Goal: Task Accomplishment & Management: Complete application form

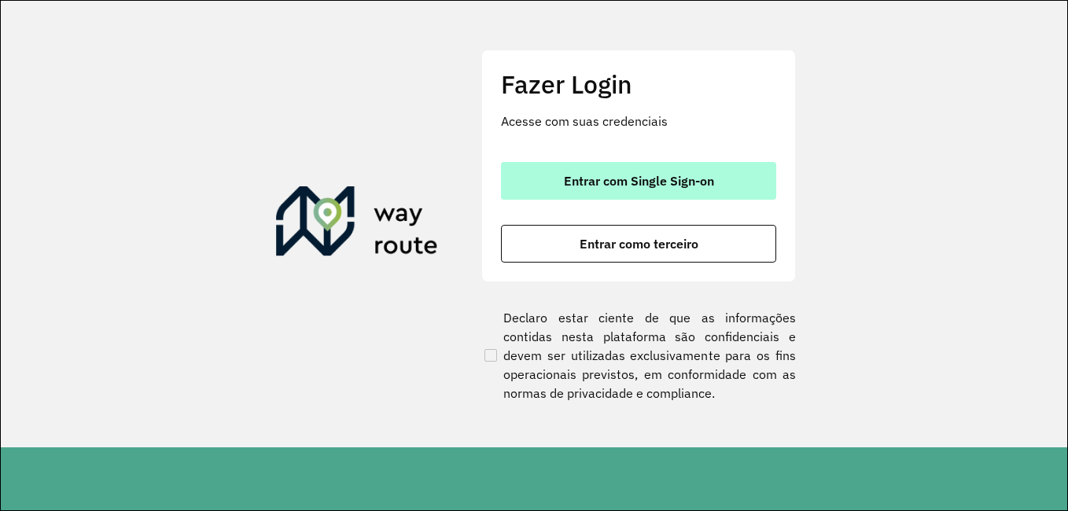
click at [643, 186] on span "Entrar com Single Sign-on" at bounding box center [639, 181] width 150 height 13
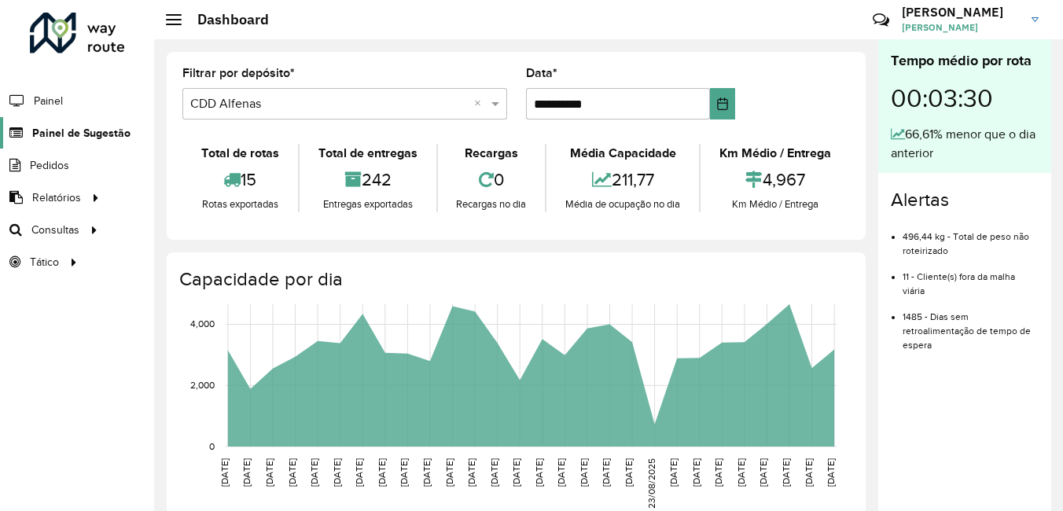
click at [105, 138] on span "Painel de Sugestão" at bounding box center [81, 133] width 98 height 17
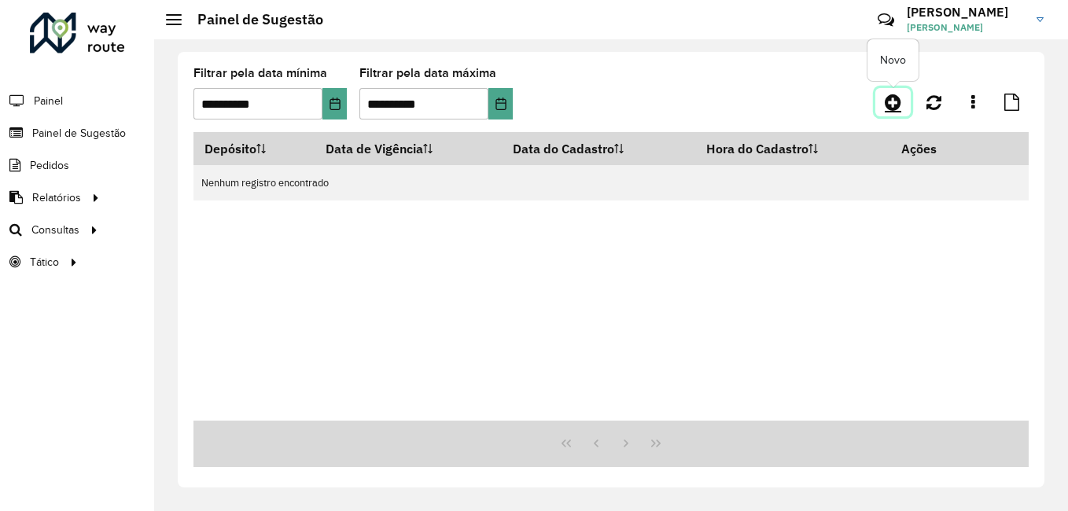
click at [886, 101] on icon at bounding box center [893, 102] width 17 height 19
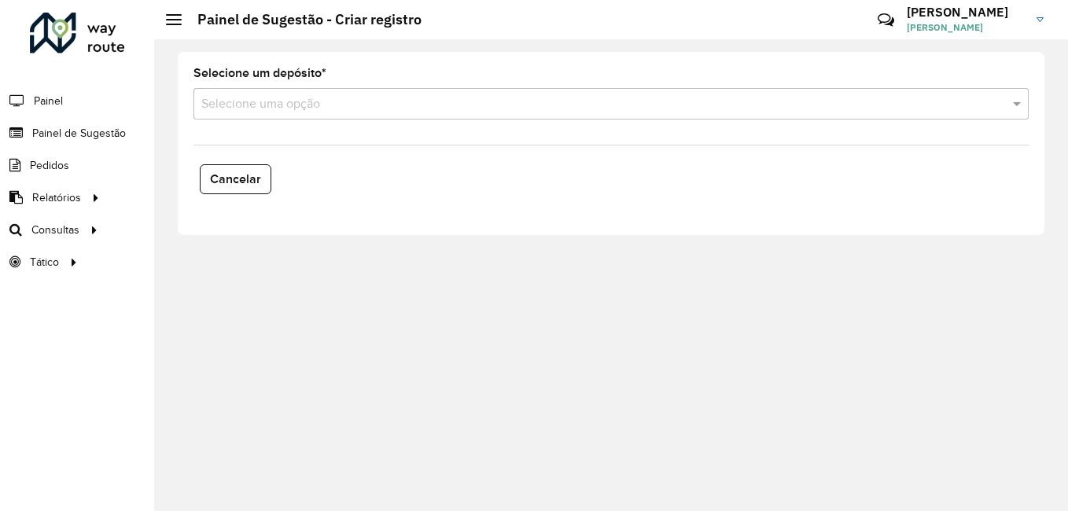
click at [374, 105] on input "text" at bounding box center [595, 104] width 788 height 19
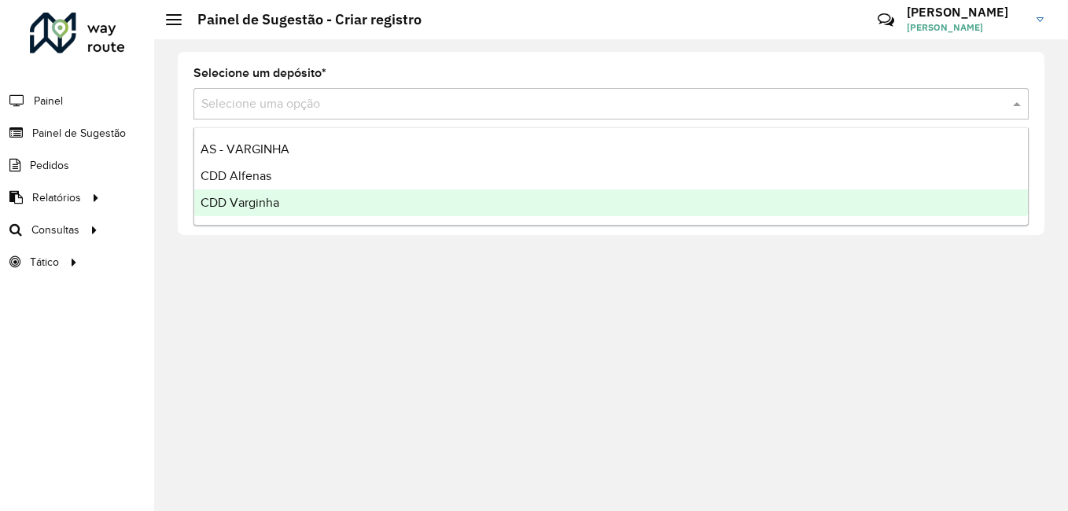
click at [340, 214] on div "CDD Varginha" at bounding box center [611, 203] width 834 height 27
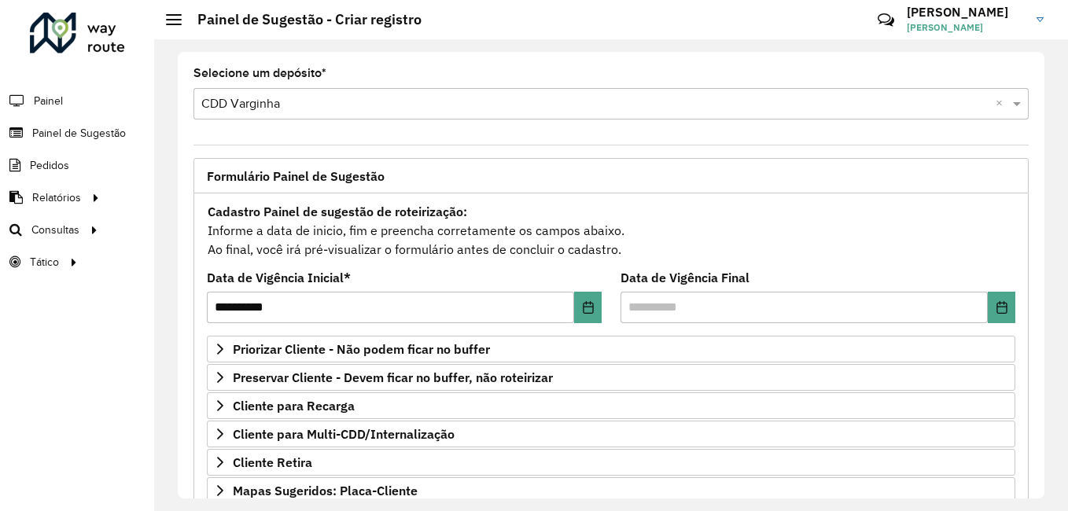
scroll to position [273, 0]
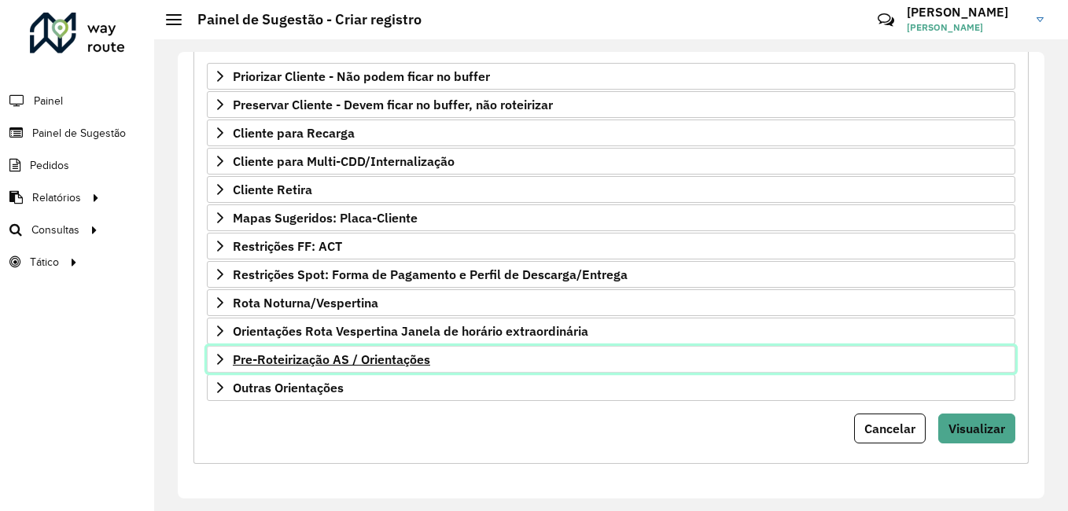
click at [224, 352] on link "Pre-Roteirização AS / Orientações" at bounding box center [611, 359] width 809 height 27
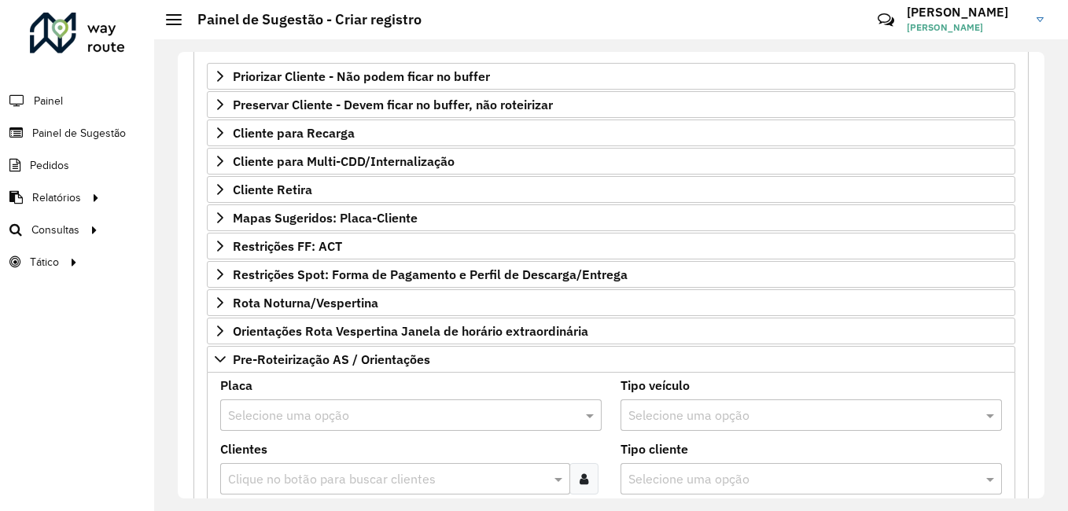
click at [339, 407] on input "text" at bounding box center [395, 416] width 334 height 19
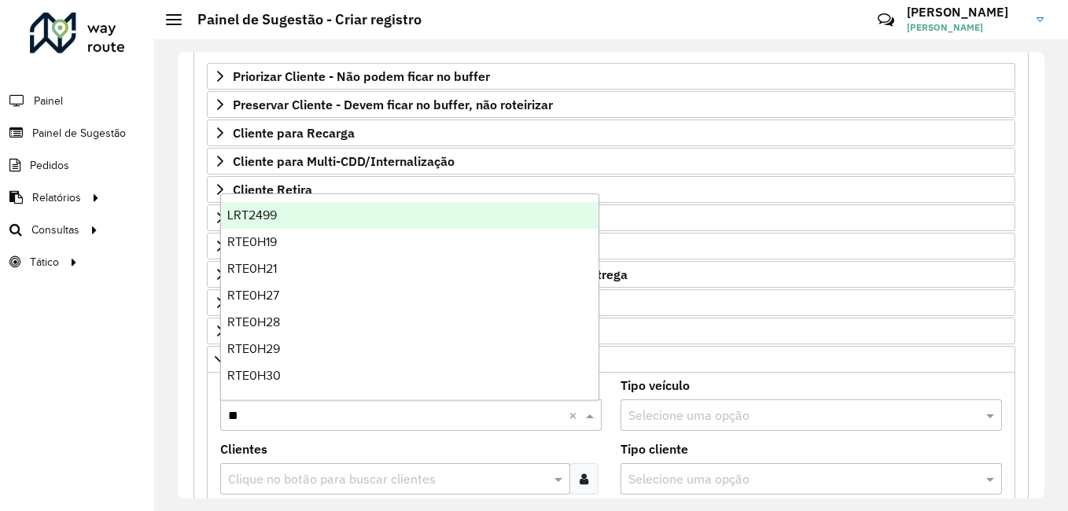
type input "***"
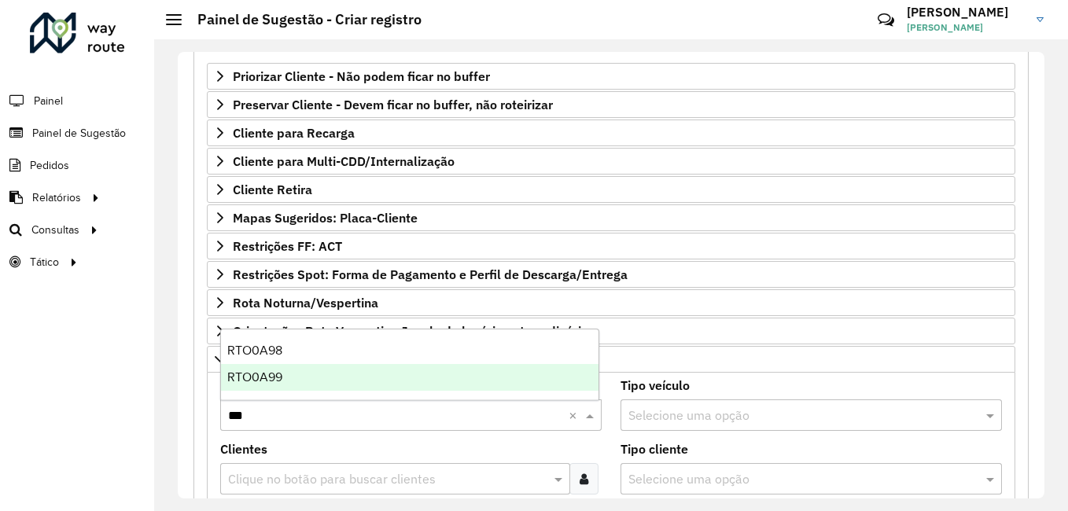
click at [340, 381] on div "RTO0A99" at bounding box center [410, 377] width 378 height 27
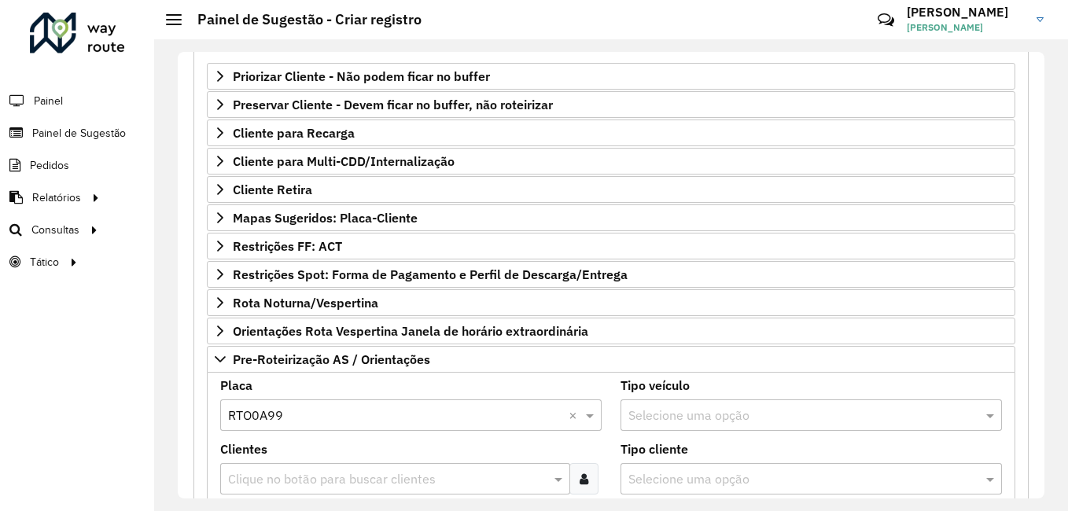
click at [345, 481] on input "text" at bounding box center [387, 479] width 326 height 19
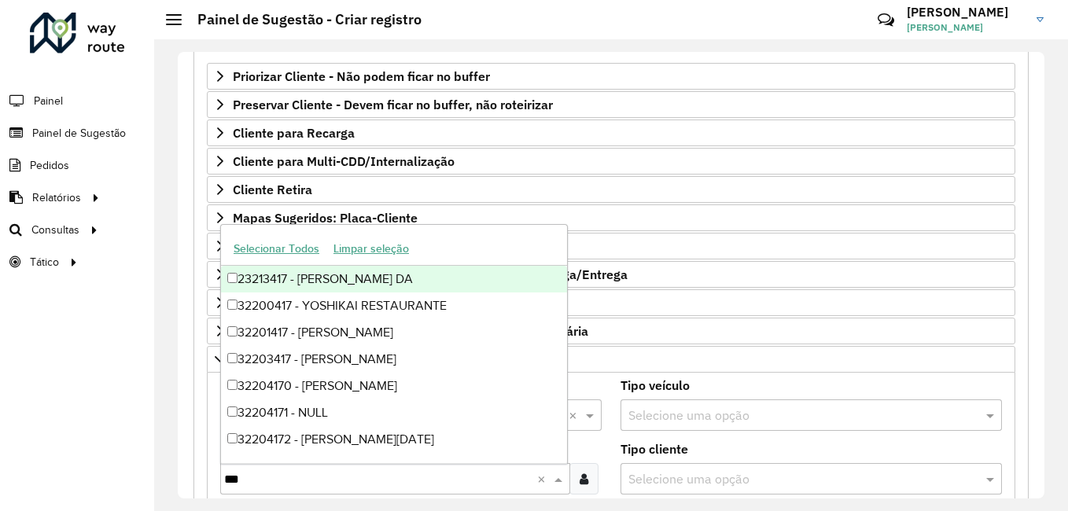
type input "****"
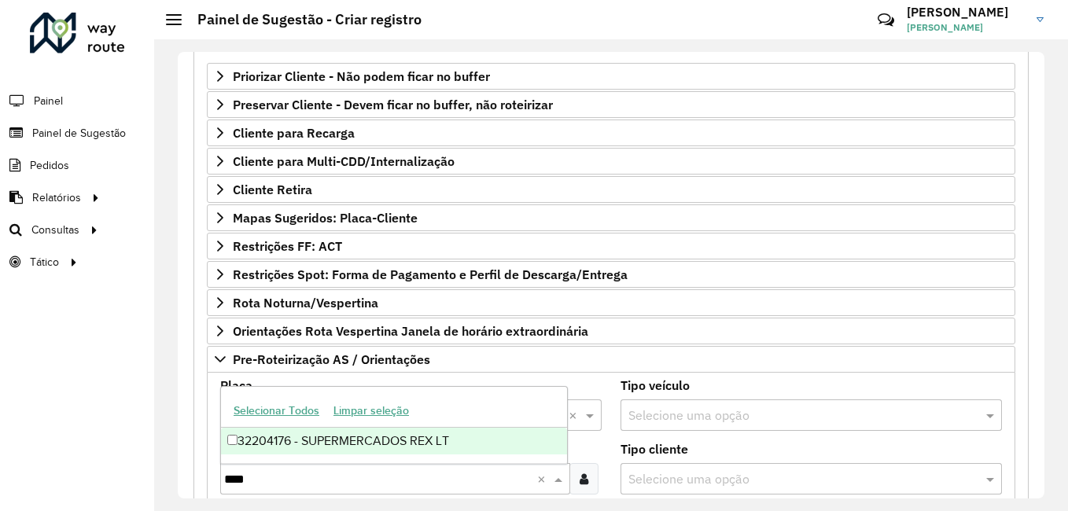
click at [380, 446] on div "32204176 - SUPERMERCADOS REX LT" at bounding box center [394, 441] width 346 height 27
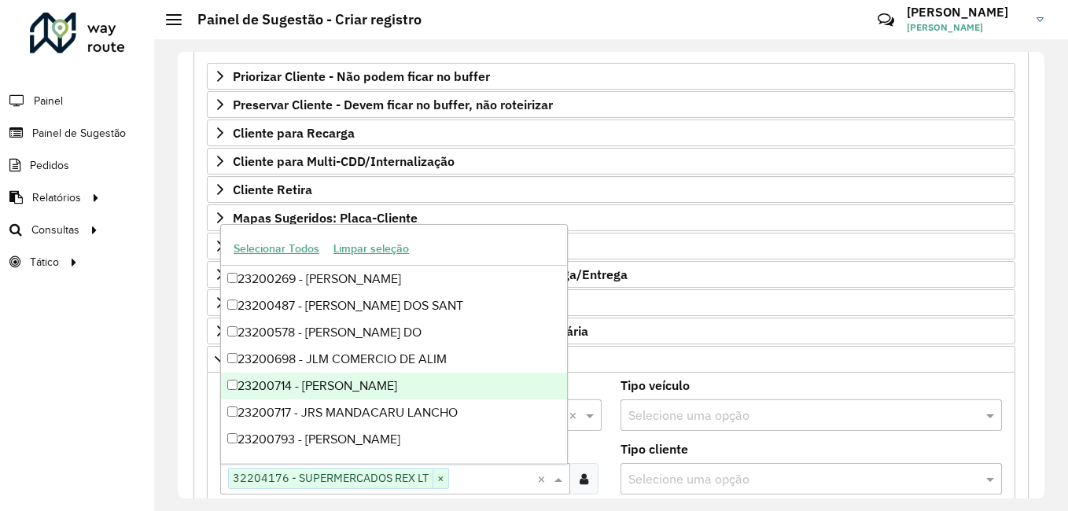
click at [1013, 381] on div "**********" at bounding box center [610, 393] width 835 height 945
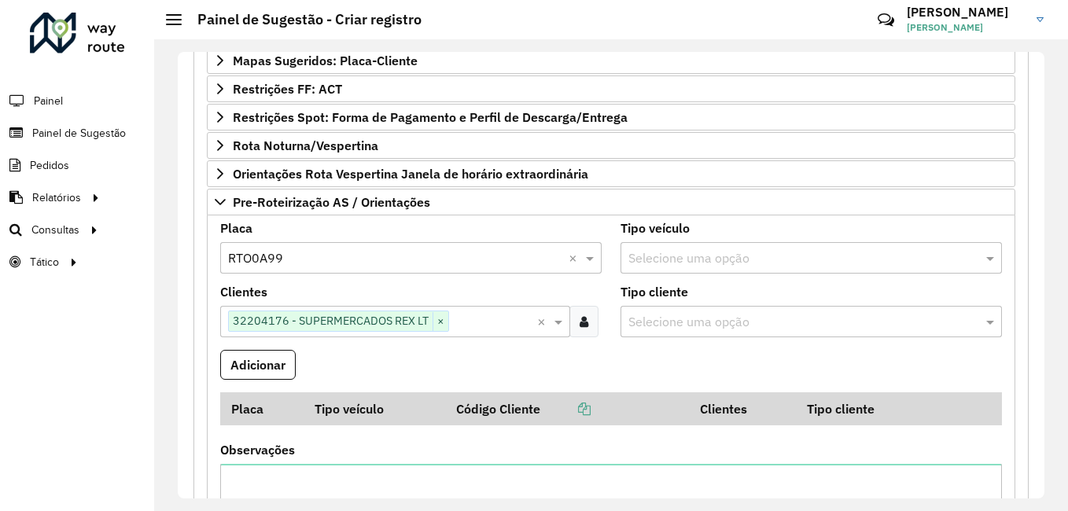
scroll to position [509, 0]
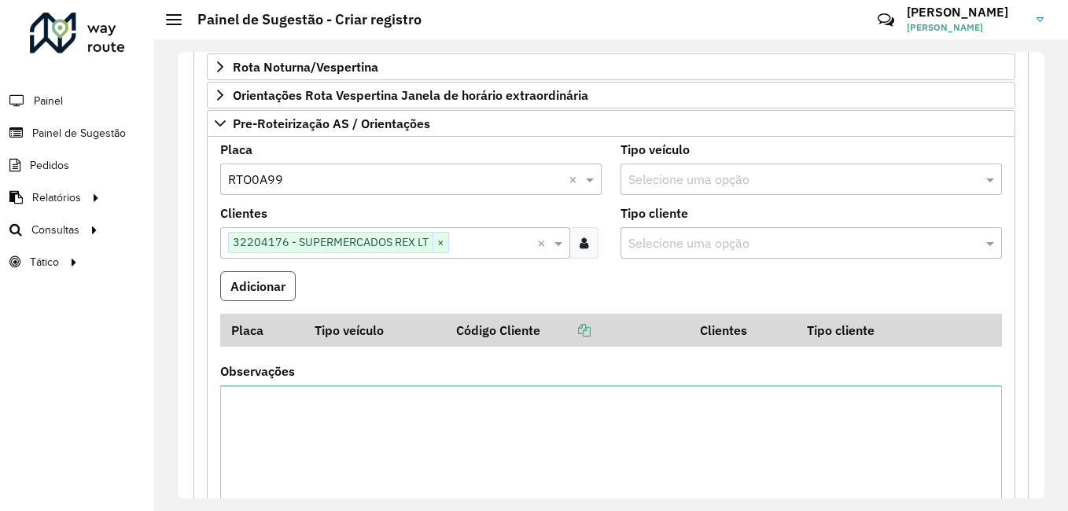
click at [268, 285] on button "Adicionar" at bounding box center [258, 286] width 76 height 30
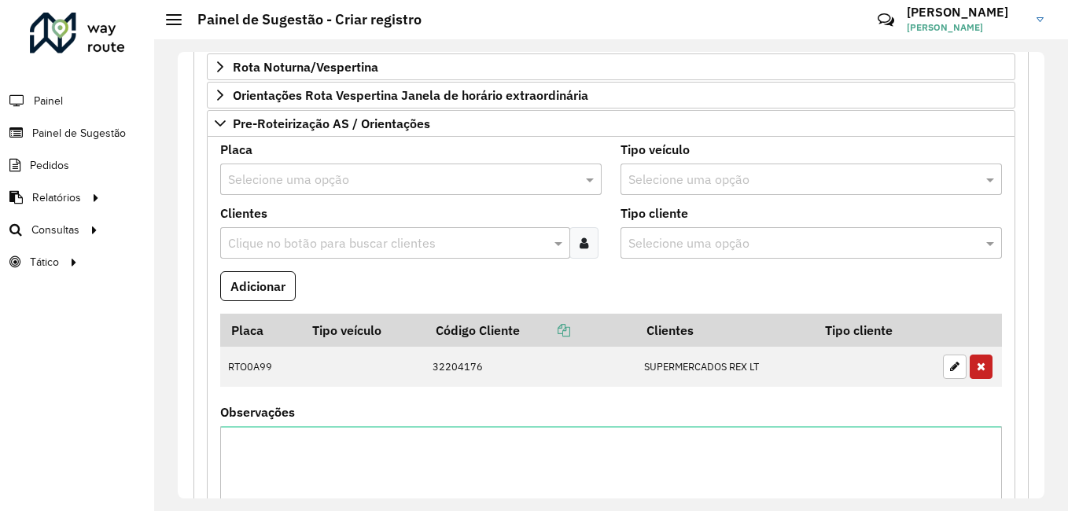
click at [337, 182] on input "text" at bounding box center [395, 180] width 334 height 19
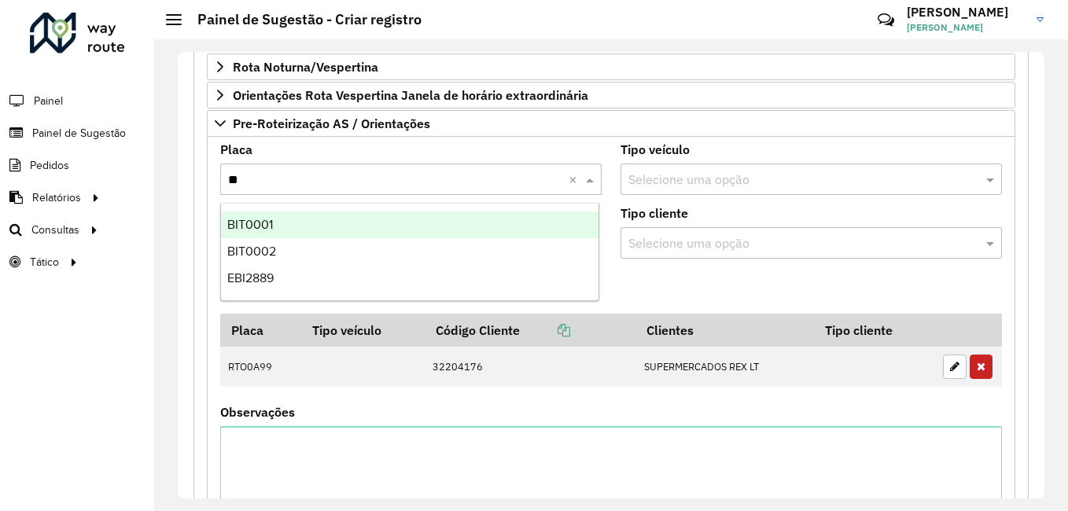
type input "***"
click at [337, 228] on div "BIT0001" at bounding box center [410, 225] width 378 height 27
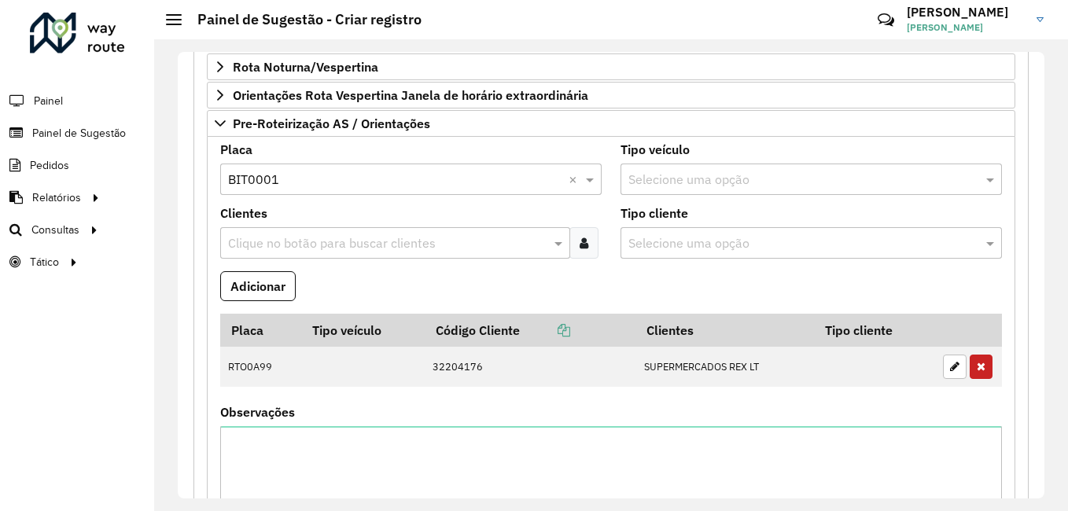
click at [327, 248] on input "text" at bounding box center [387, 243] width 326 height 19
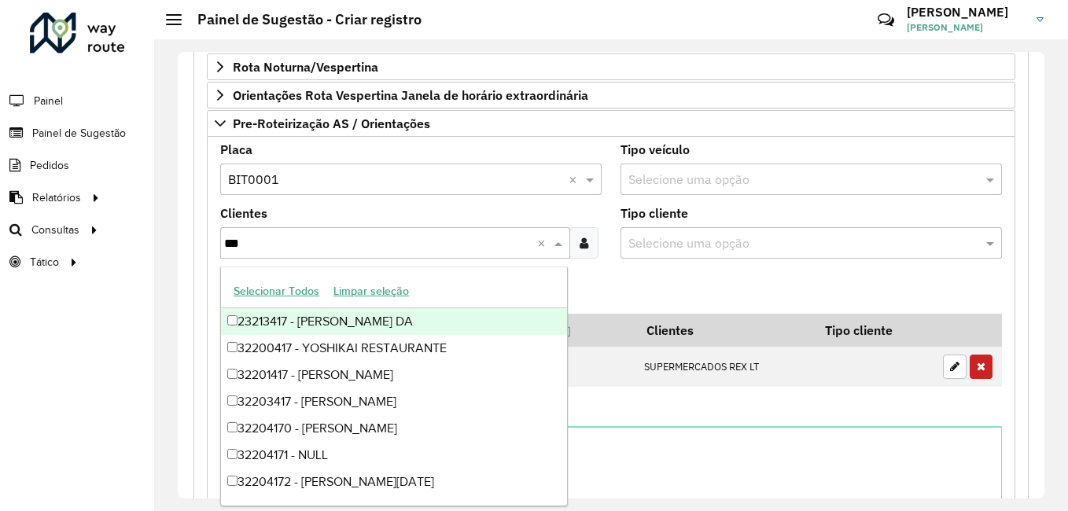
type input "****"
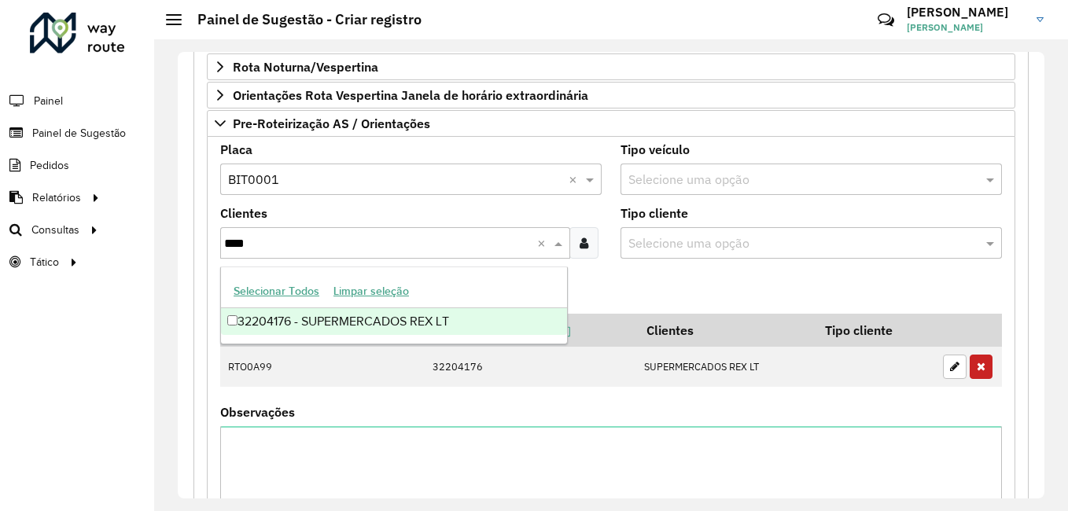
click at [352, 314] on div "32204176 - SUPERMERCADOS REX LT" at bounding box center [394, 321] width 346 height 27
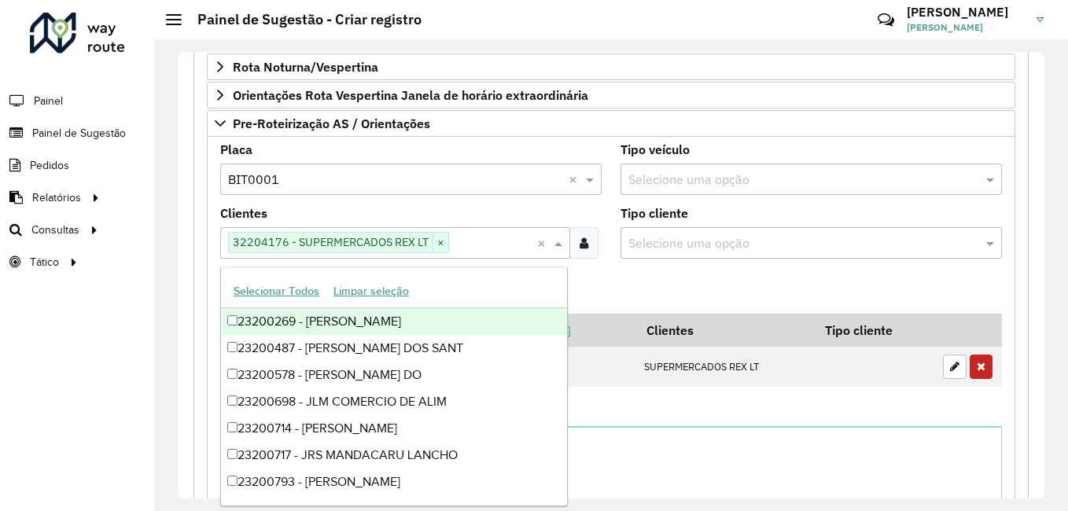
click at [606, 298] on formly-field "Adicionar" at bounding box center [611, 292] width 801 height 42
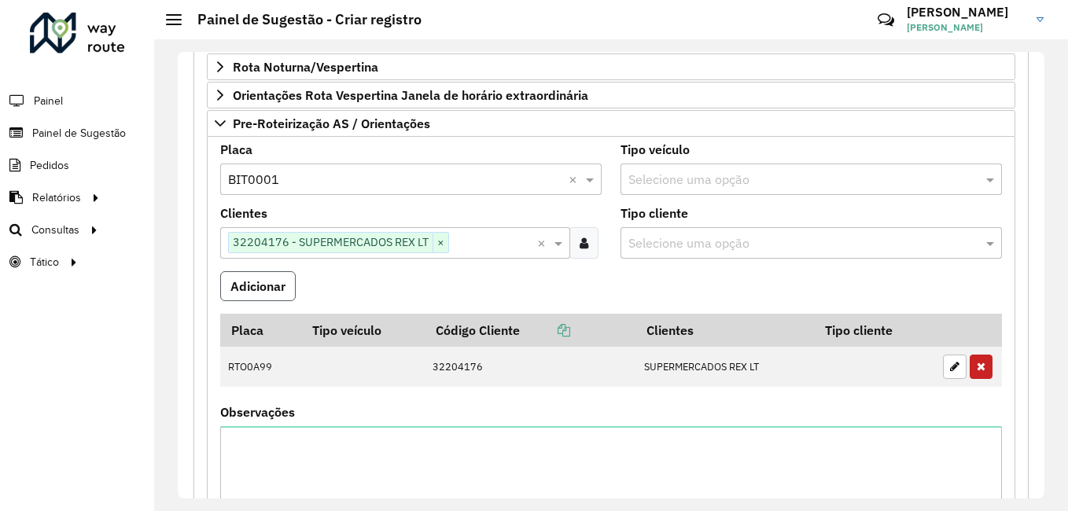
click at [275, 291] on button "Adicionar" at bounding box center [258, 286] width 76 height 30
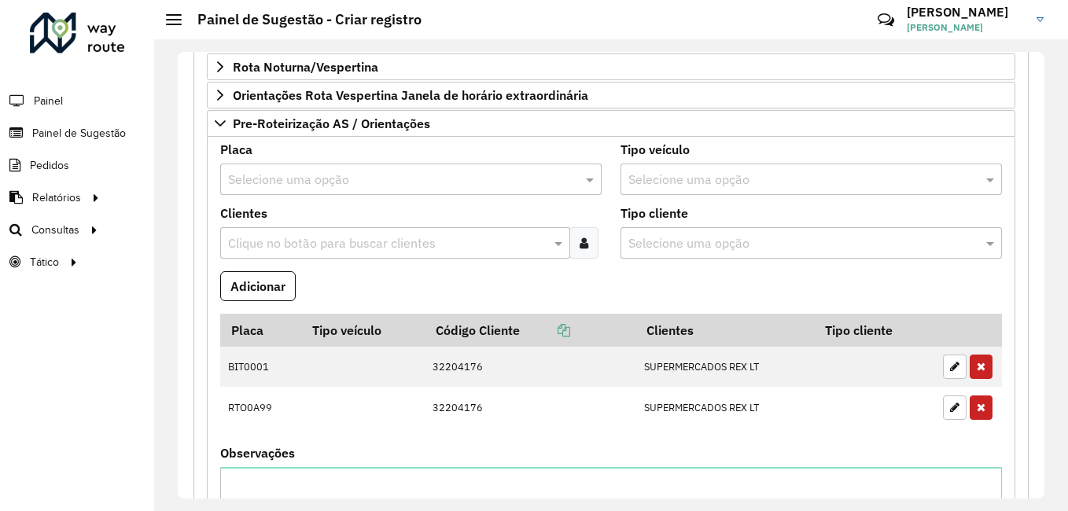
scroll to position [745, 0]
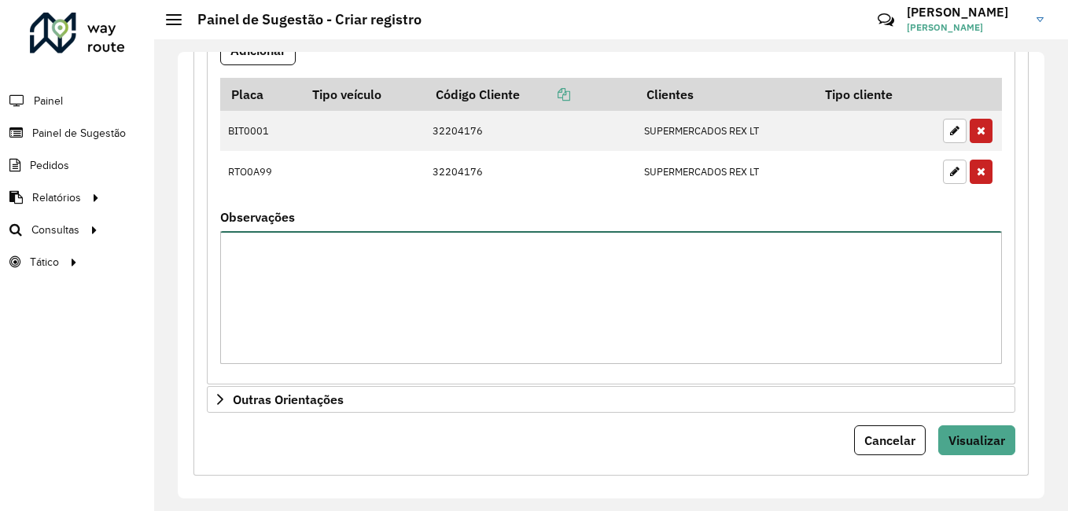
click at [378, 304] on textarea "Observações" at bounding box center [611, 297] width 782 height 133
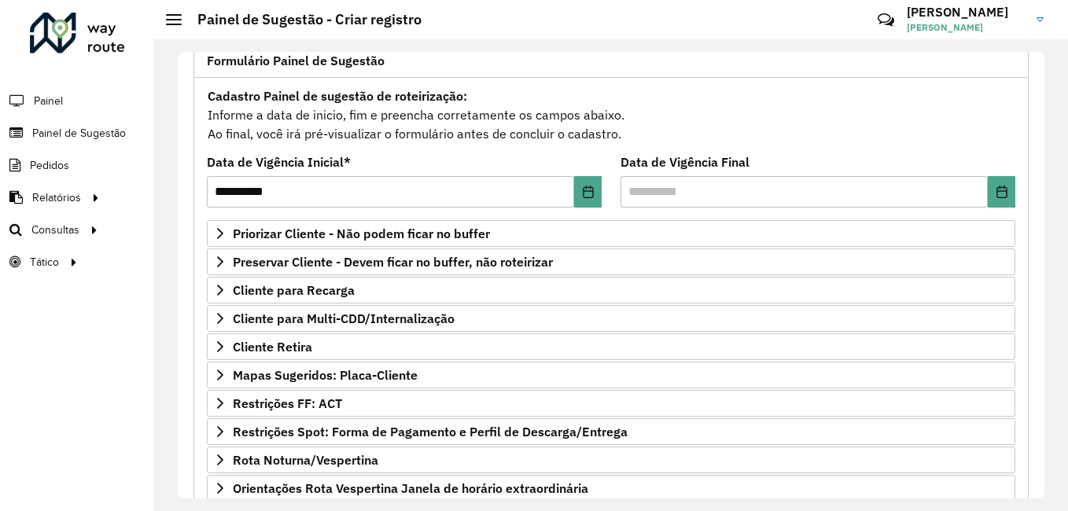
scroll to position [0, 0]
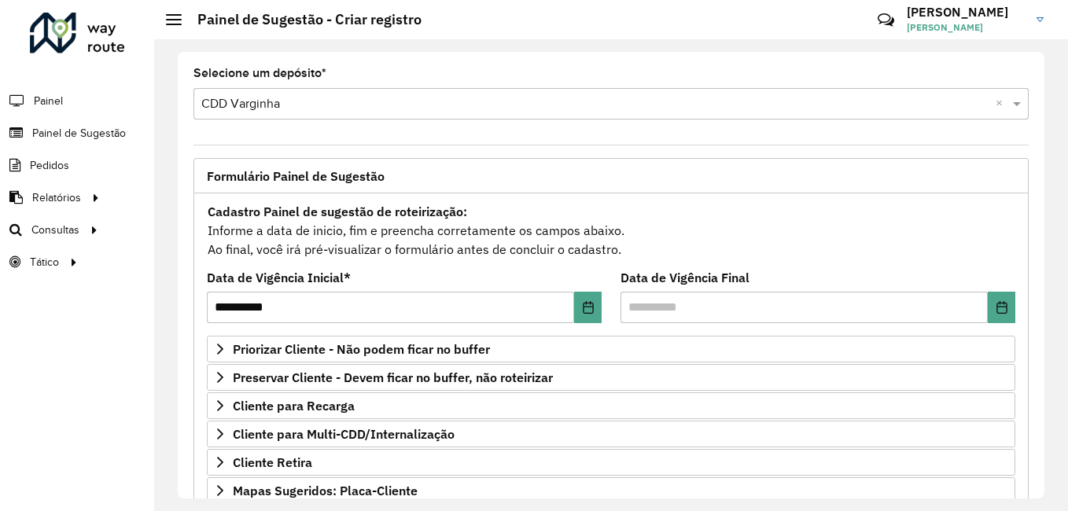
type textarea "**********"
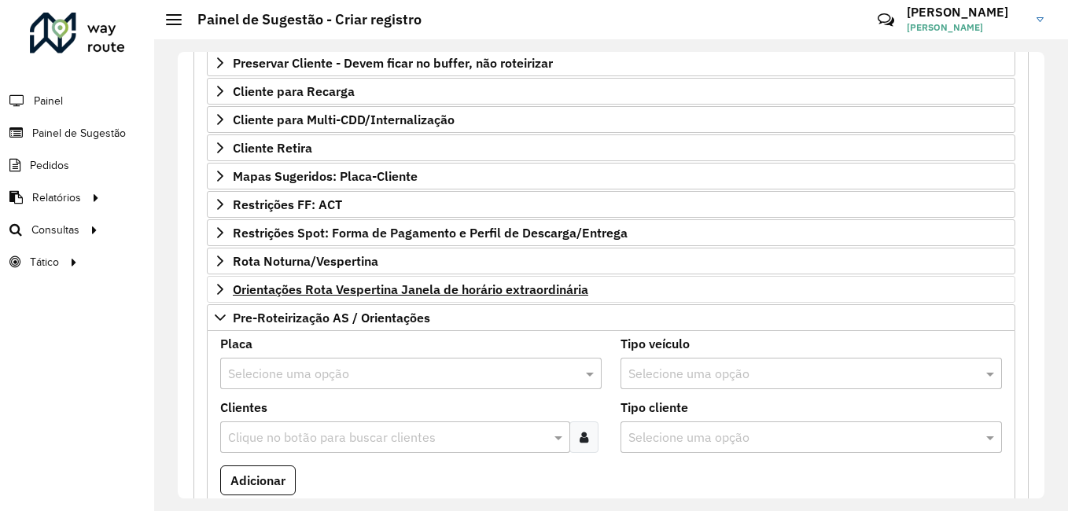
scroll to position [236, 0]
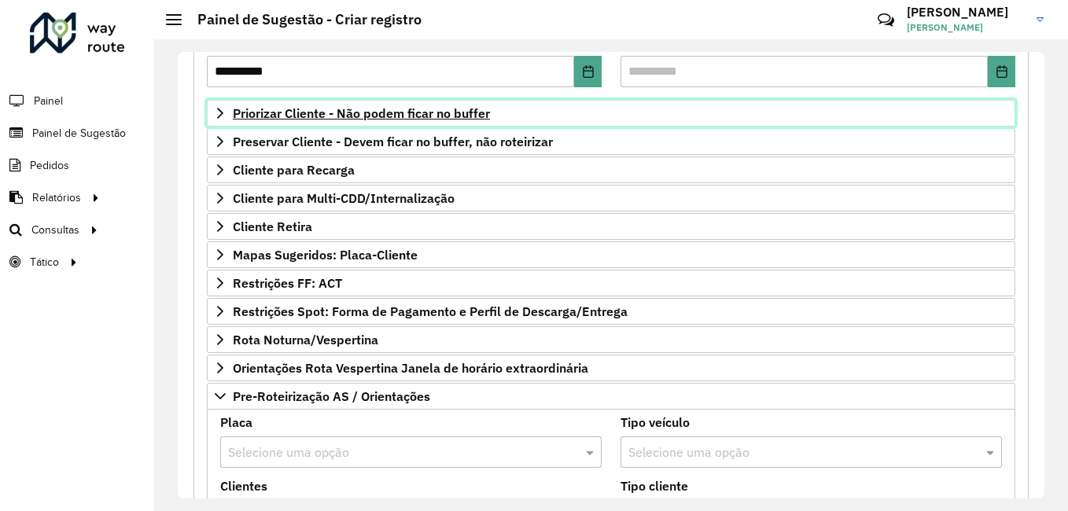
click at [216, 109] on icon at bounding box center [220, 113] width 13 height 13
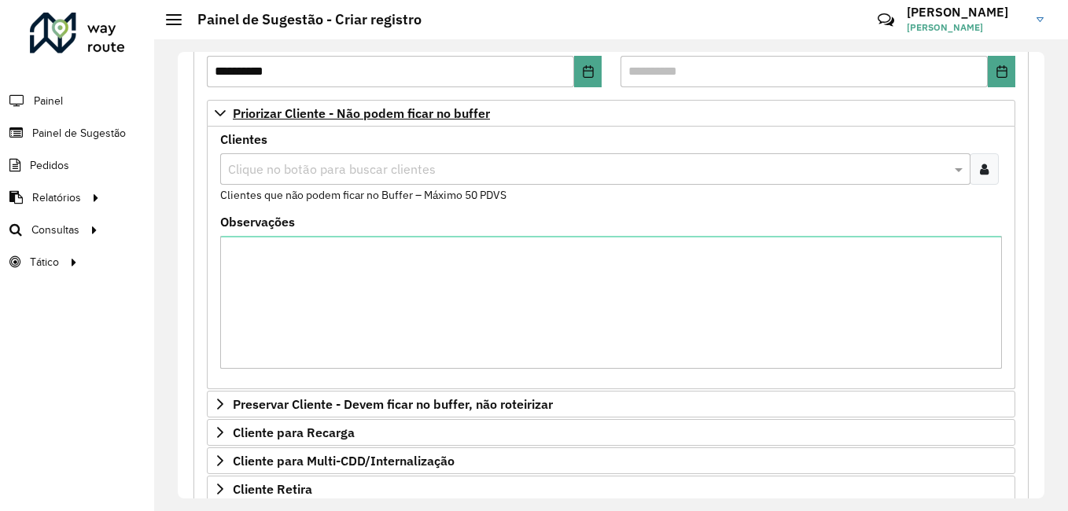
click at [986, 158] on div at bounding box center [984, 168] width 29 height 31
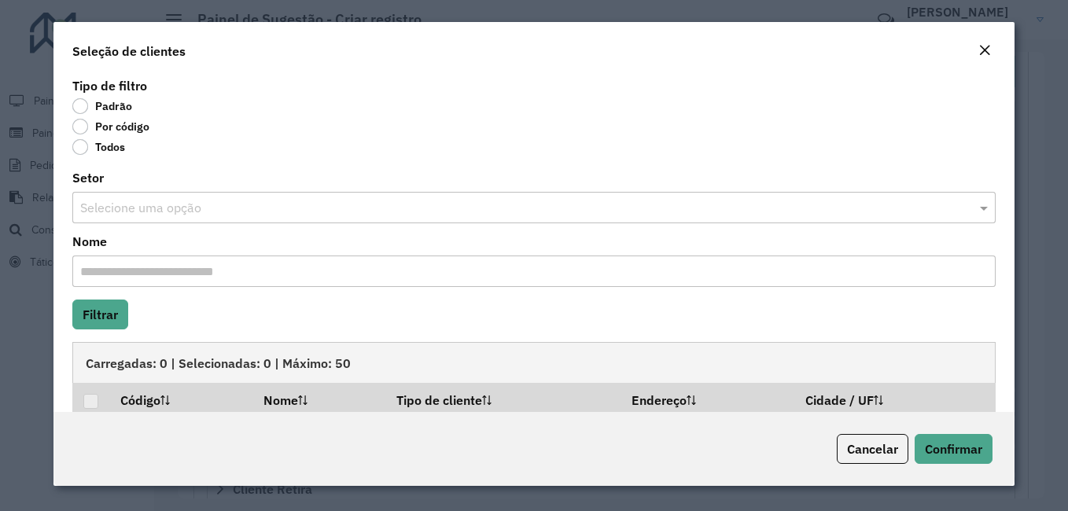
click at [115, 127] on label "Por código" at bounding box center [110, 127] width 77 height 16
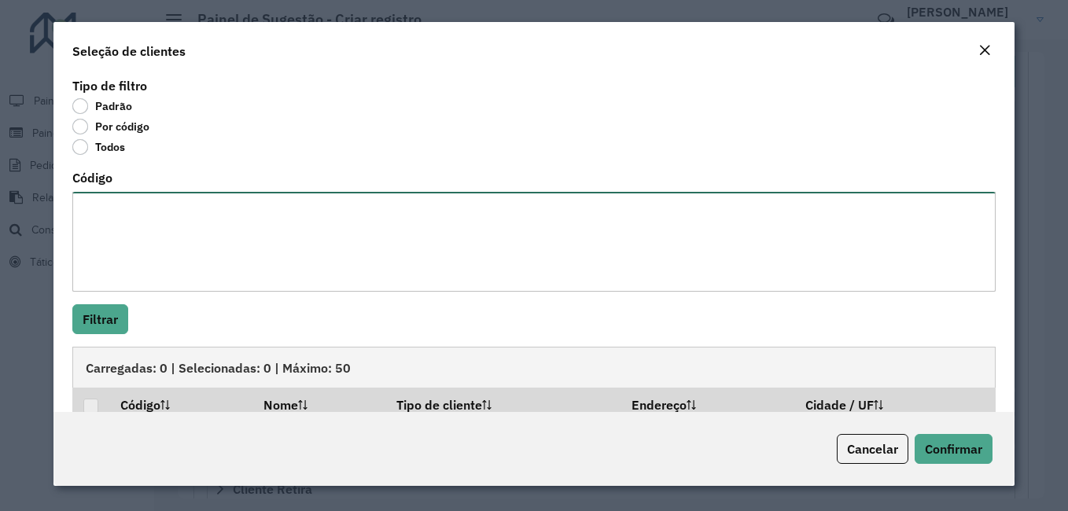
click at [125, 212] on textarea "Código" at bounding box center [533, 242] width 923 height 100
paste textarea "**** **** ***** **** ***** ***** **** *****"
paste textarea "**** ***** *** **** **** *** *** **** ***** **** **** ***** ****"
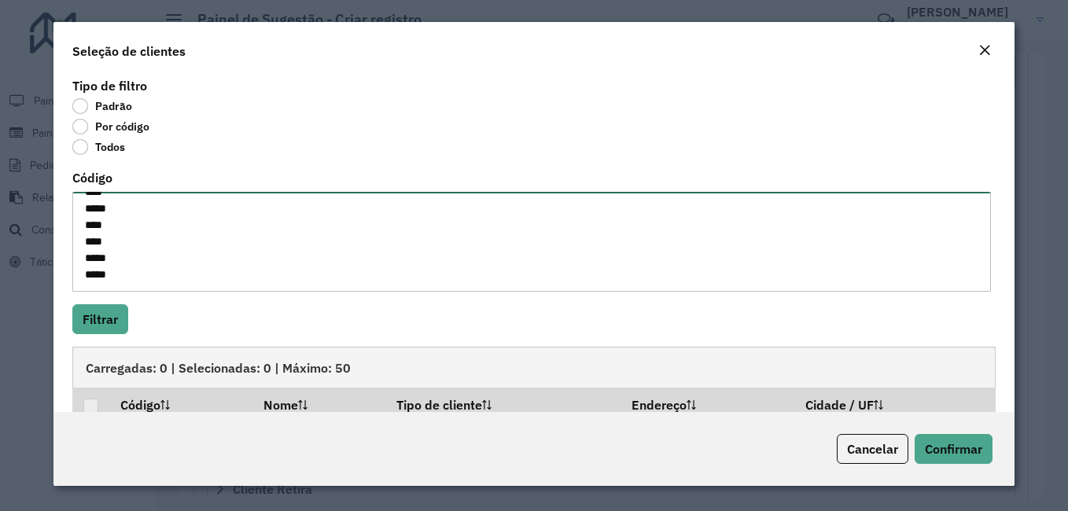
type textarea "**** **** ***** **** ***** ***** **** ***** **** ***** *** **** **** *** *** **…"
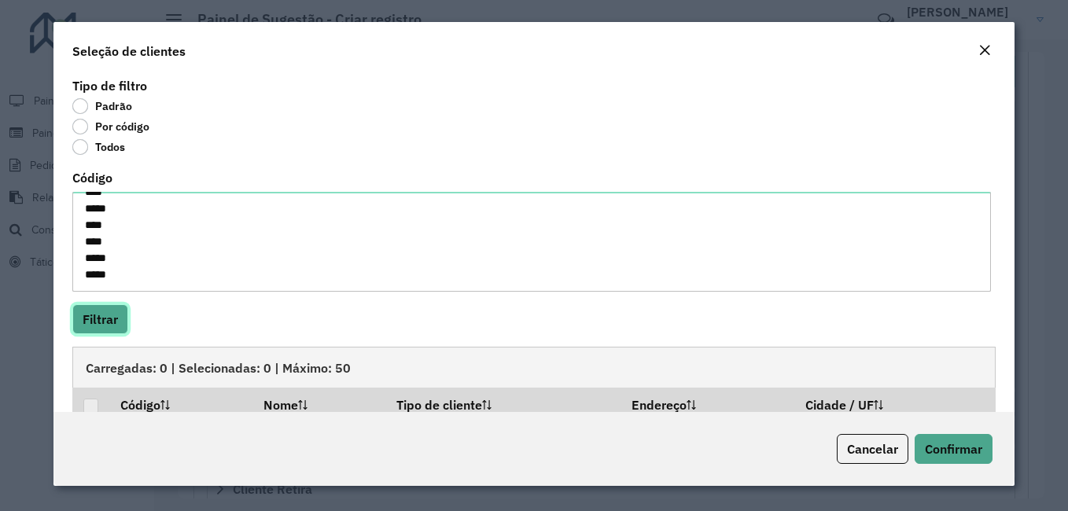
click at [88, 328] on button "Filtrar" at bounding box center [100, 319] width 56 height 30
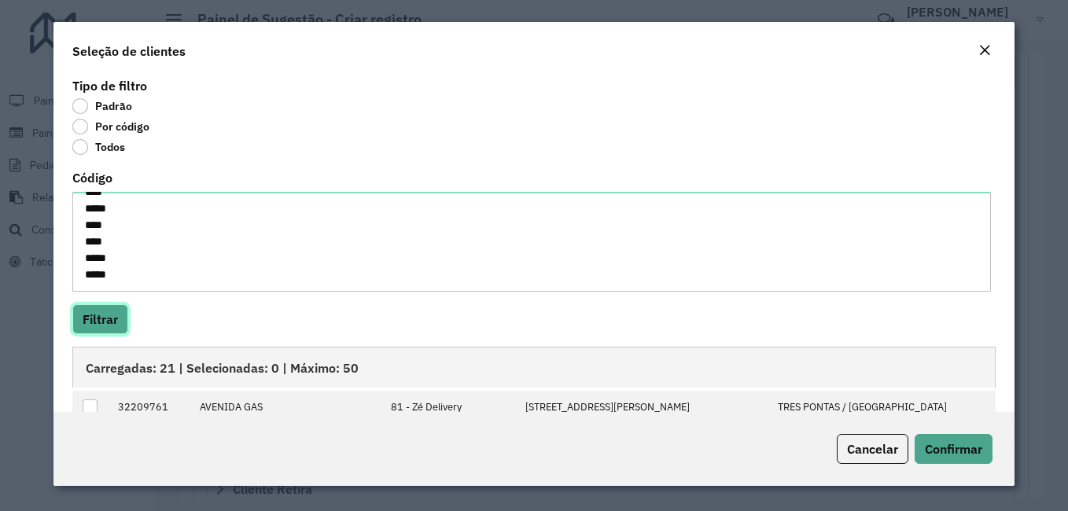
scroll to position [0, 0]
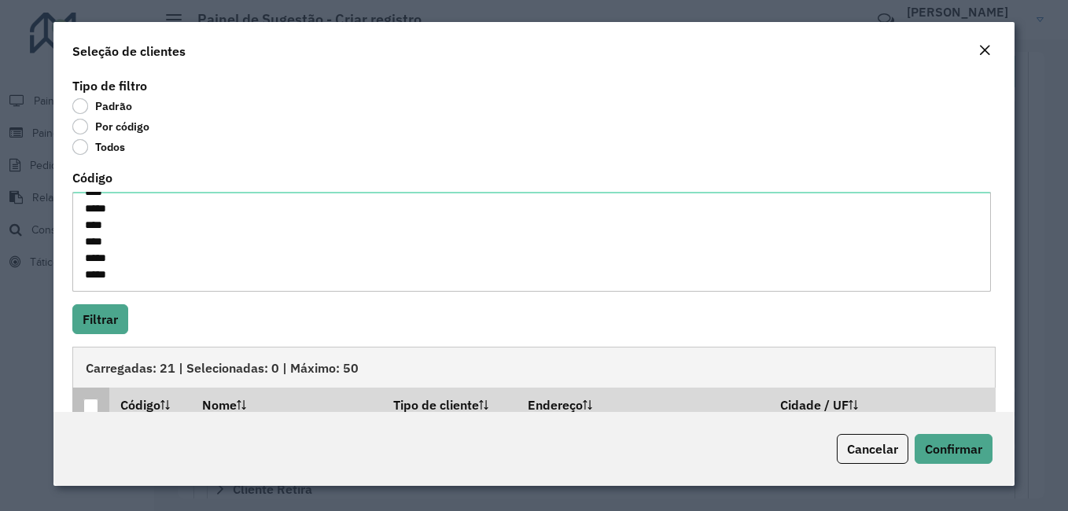
click at [87, 400] on div at bounding box center [90, 406] width 15 height 15
click at [927, 444] on span "Confirmar" at bounding box center [953, 449] width 57 height 16
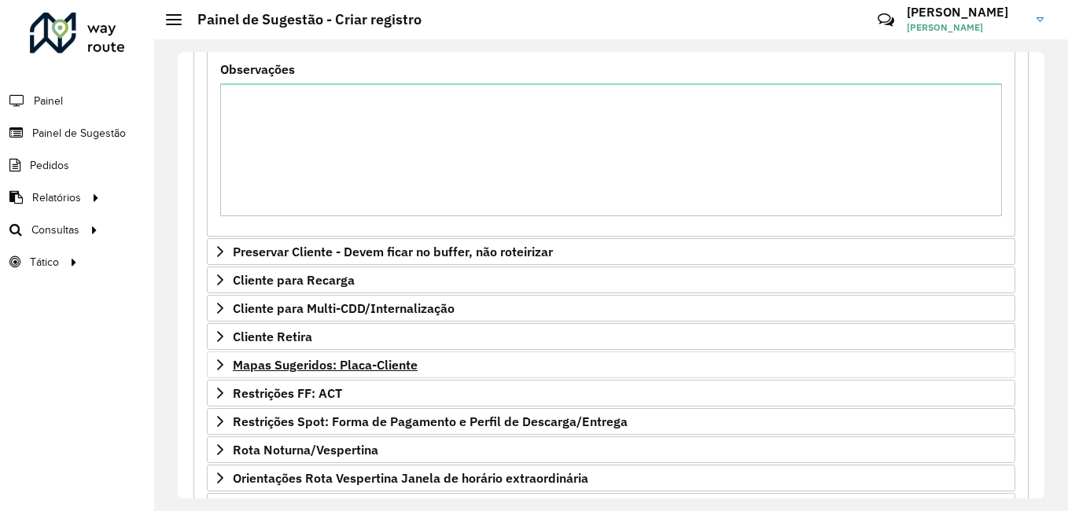
scroll to position [546, 0]
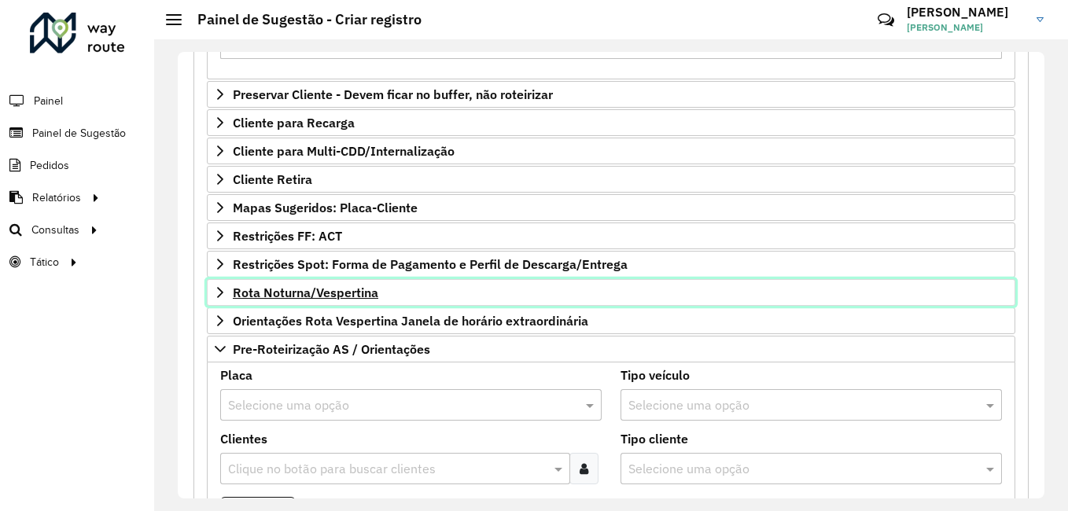
click at [208, 287] on link "Rota Noturna/Vespertina" at bounding box center [611, 292] width 809 height 27
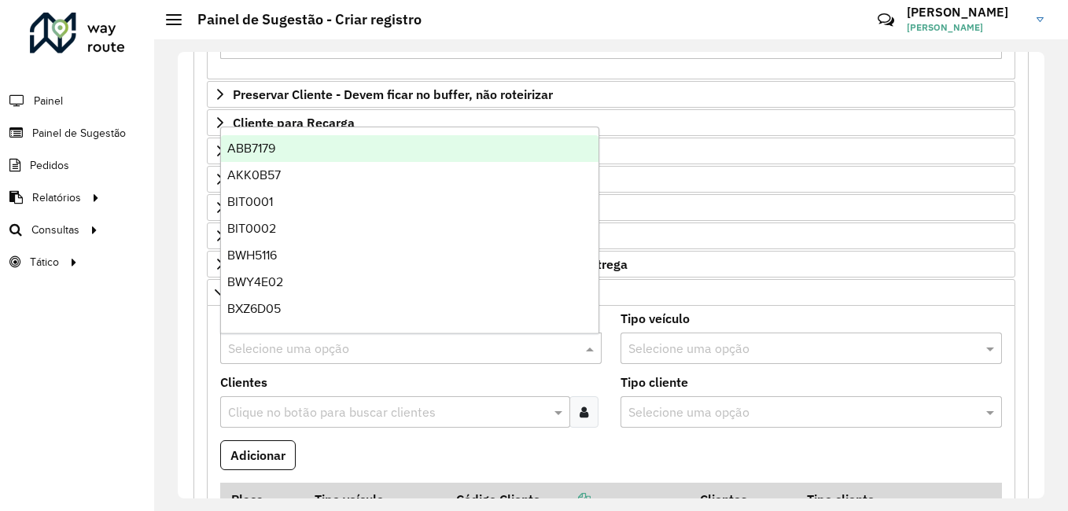
click at [305, 347] on input "text" at bounding box center [395, 349] width 334 height 19
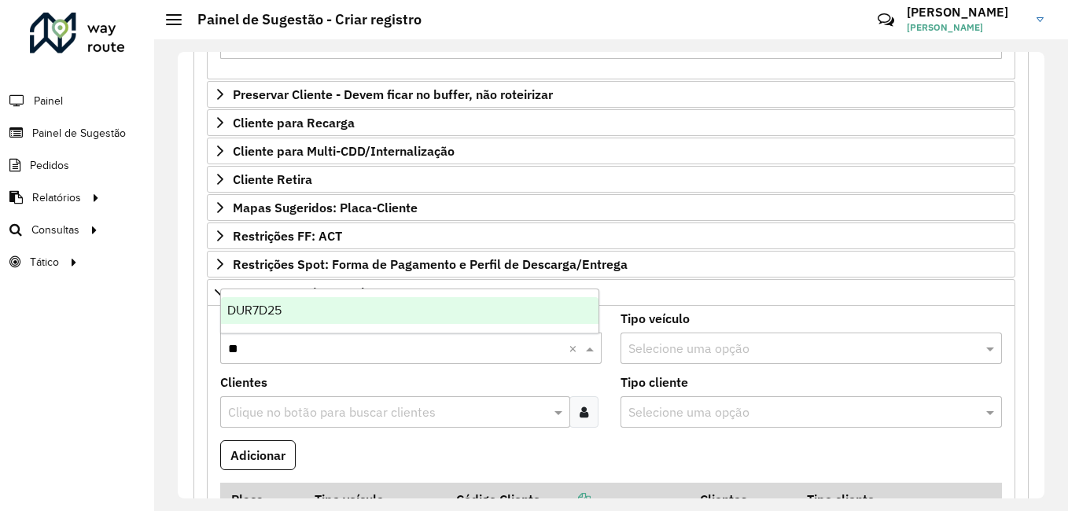
type input "***"
click at [302, 311] on div "DUR7D25" at bounding box center [410, 310] width 378 height 27
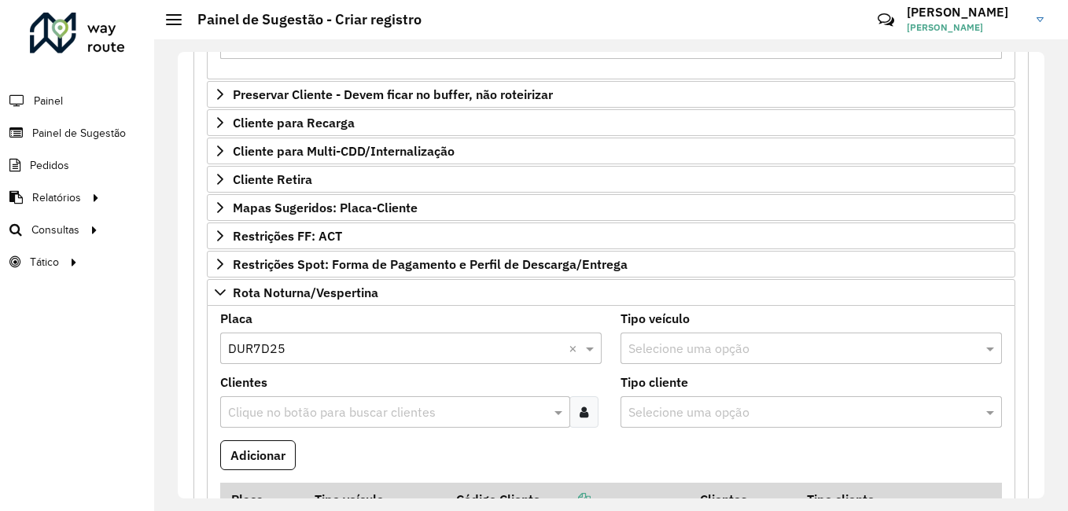
click at [580, 406] on icon at bounding box center [584, 412] width 9 height 13
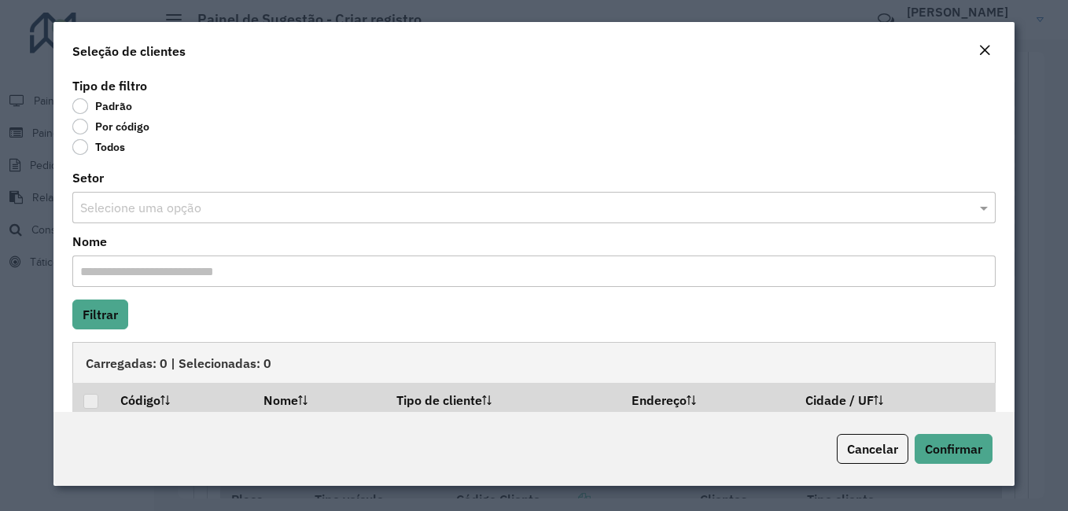
click at [110, 125] on label "Por código" at bounding box center [110, 127] width 77 height 16
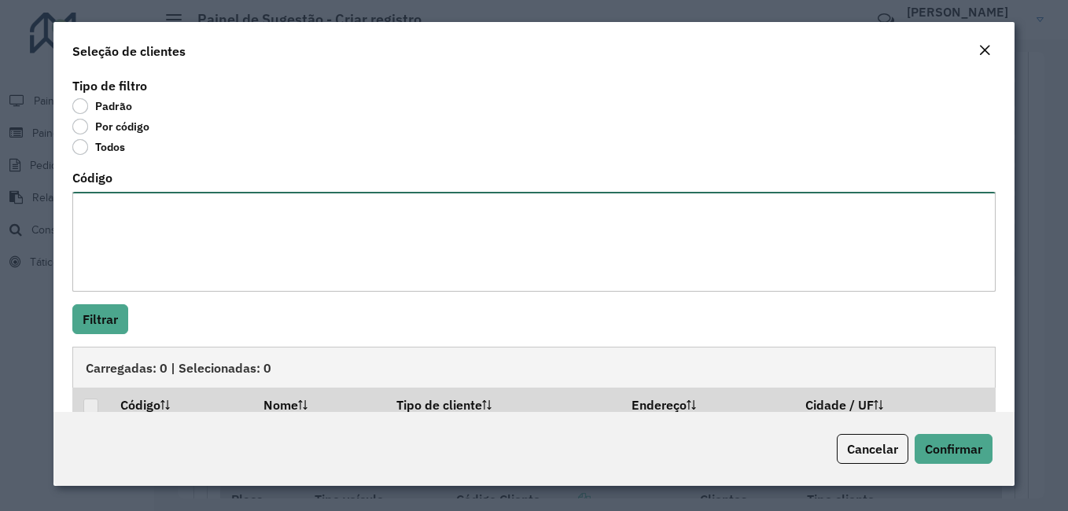
click at [111, 197] on textarea "Código" at bounding box center [533, 242] width 923 height 100
paste textarea "**** *** ***** ***** ***** **** **** **** *** ***** ***** ***** ****"
type textarea "**** *** ***** ***** ***** **** **** **** *** ***** ***** ***** ****"
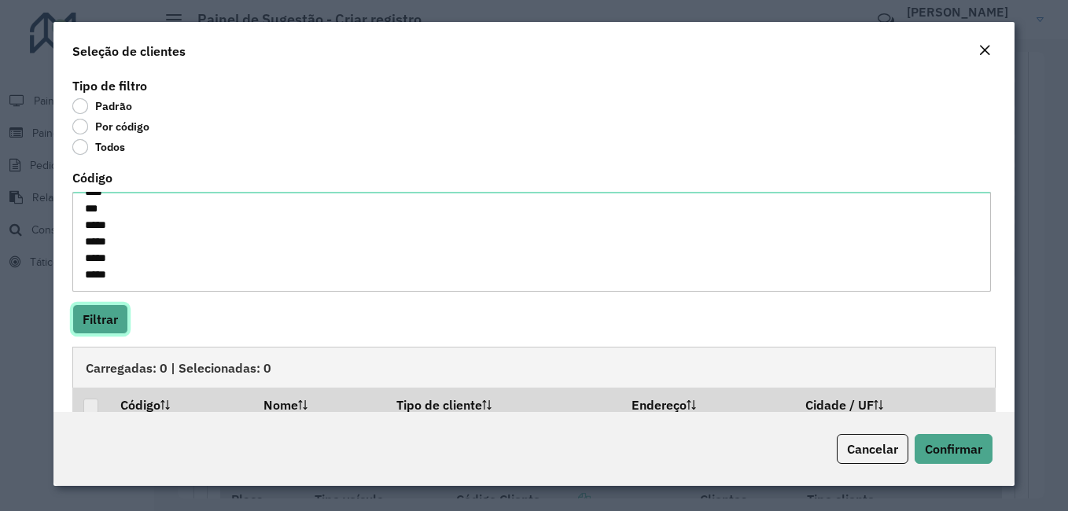
click at [109, 319] on button "Filtrar" at bounding box center [100, 319] width 56 height 30
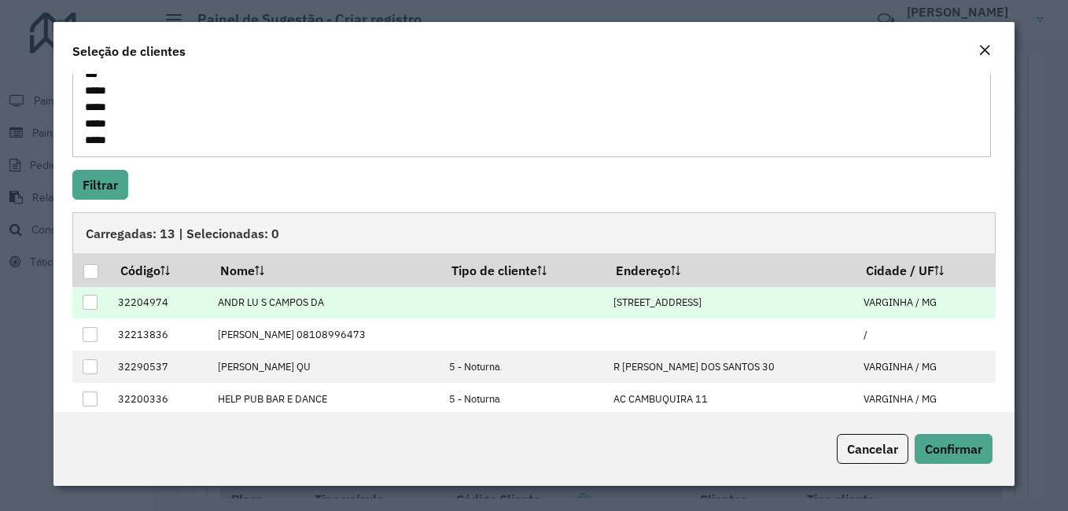
scroll to position [56, 0]
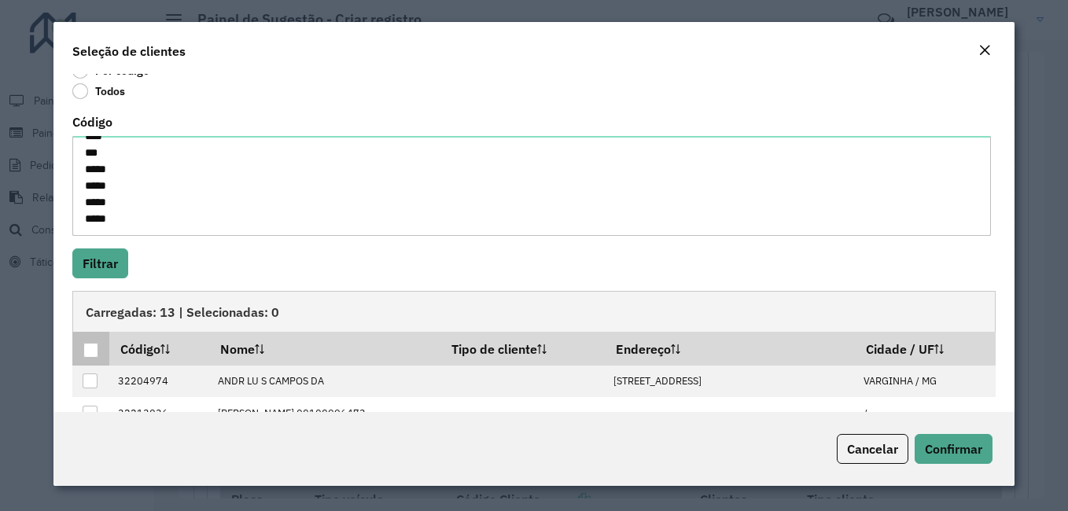
click at [90, 349] on div at bounding box center [90, 350] width 15 height 15
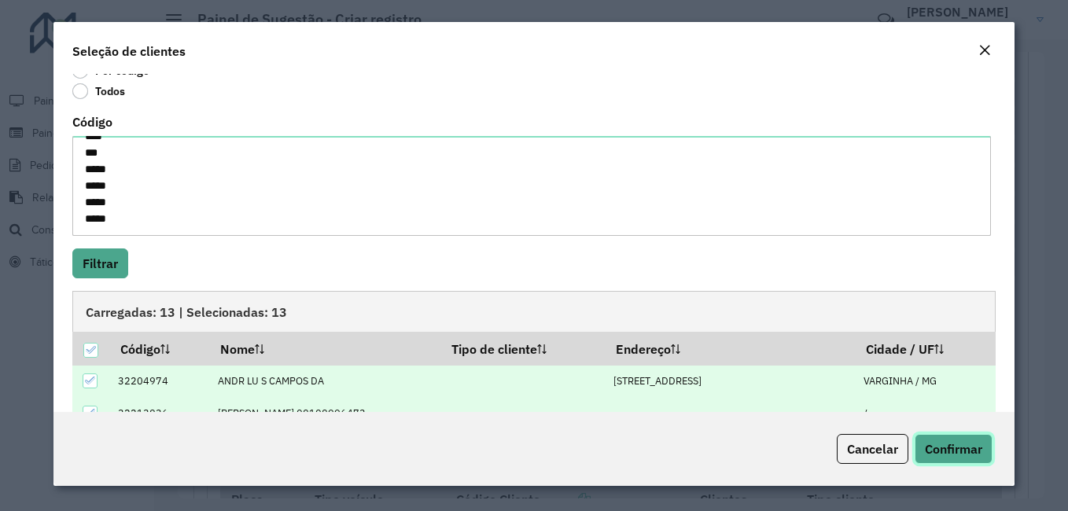
click at [984, 452] on button "Confirmar" at bounding box center [954, 449] width 78 height 30
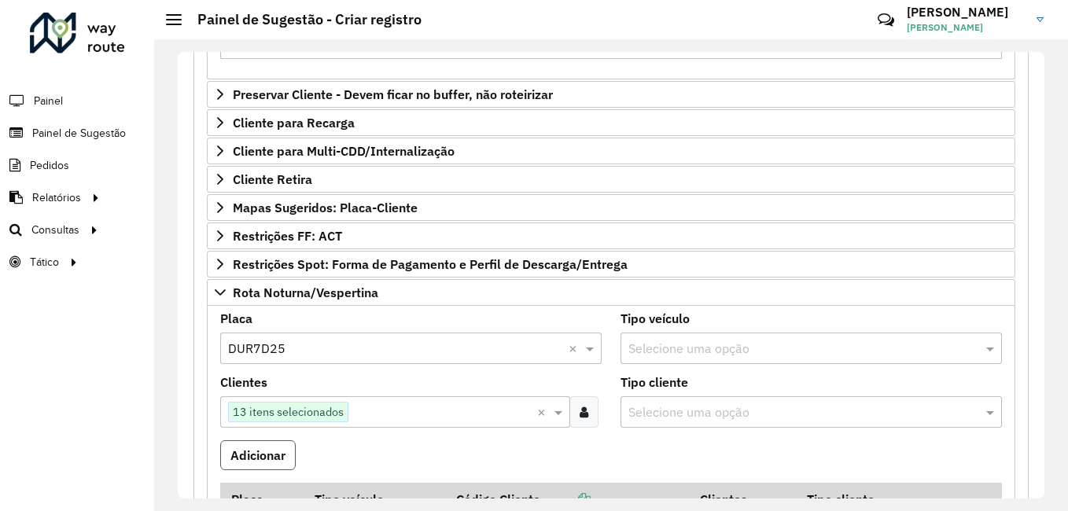
click at [289, 457] on button "Adicionar" at bounding box center [258, 455] width 76 height 30
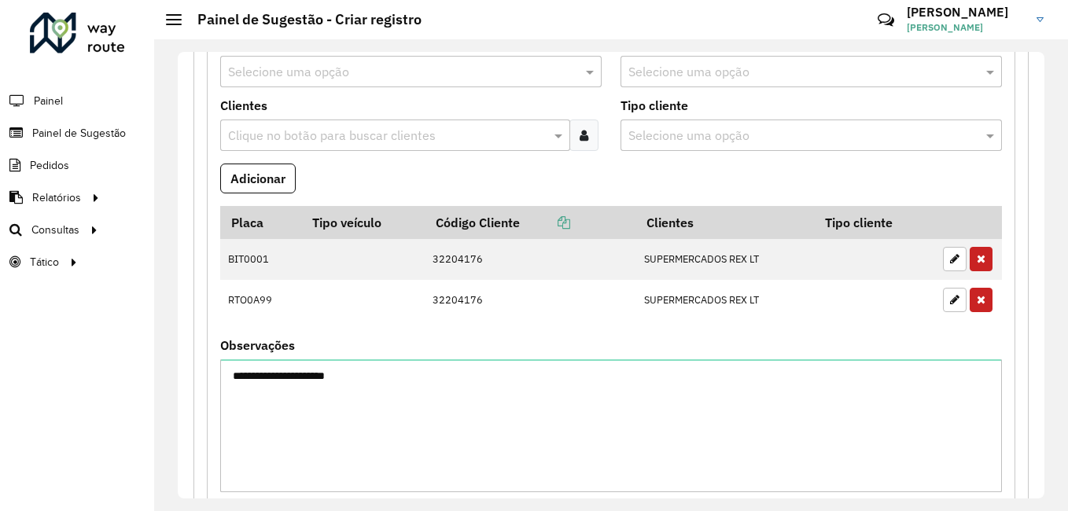
scroll to position [1634, 0]
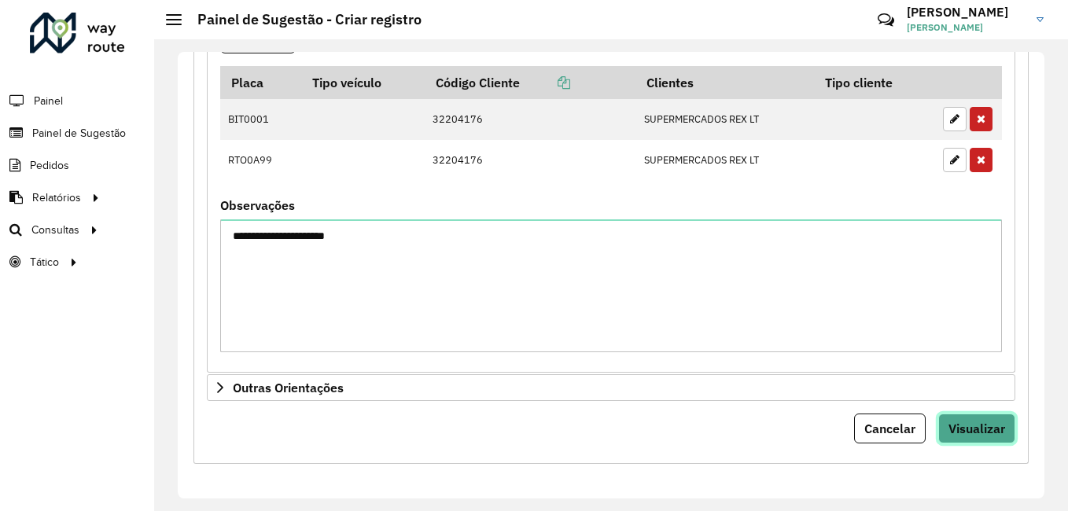
click at [966, 422] on span "Visualizar" at bounding box center [977, 429] width 57 height 16
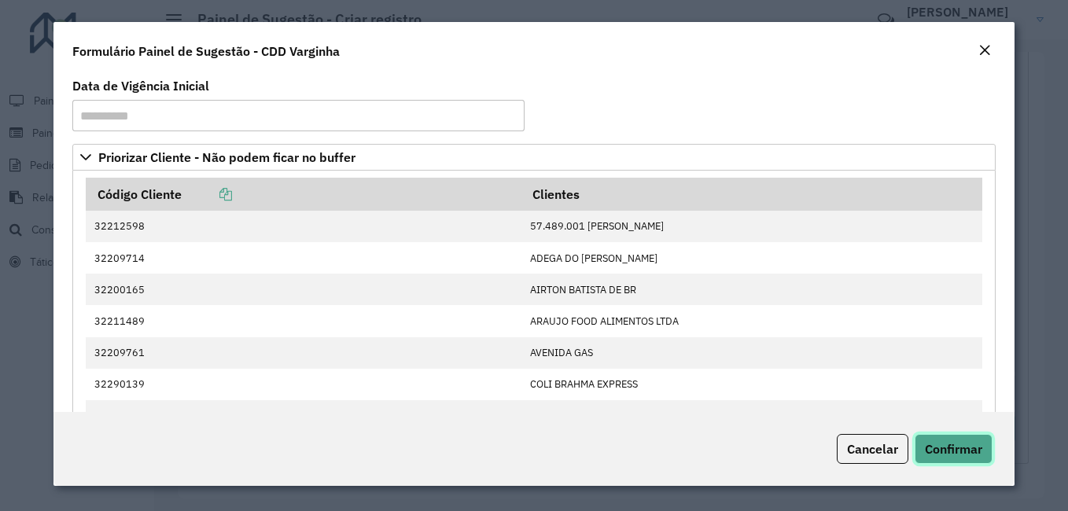
click at [971, 455] on span "Confirmar" at bounding box center [953, 449] width 57 height 16
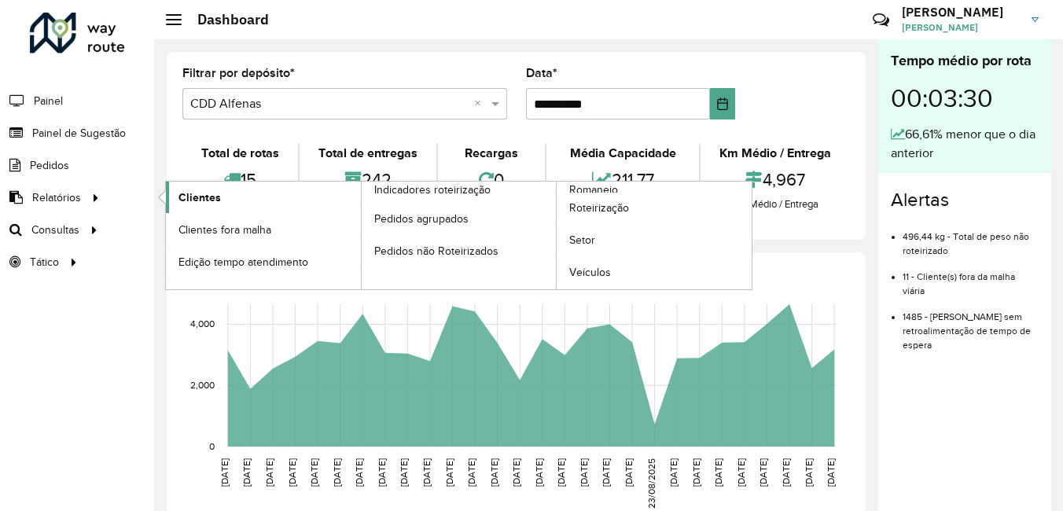
click at [220, 193] on link "Clientes" at bounding box center [263, 197] width 195 height 31
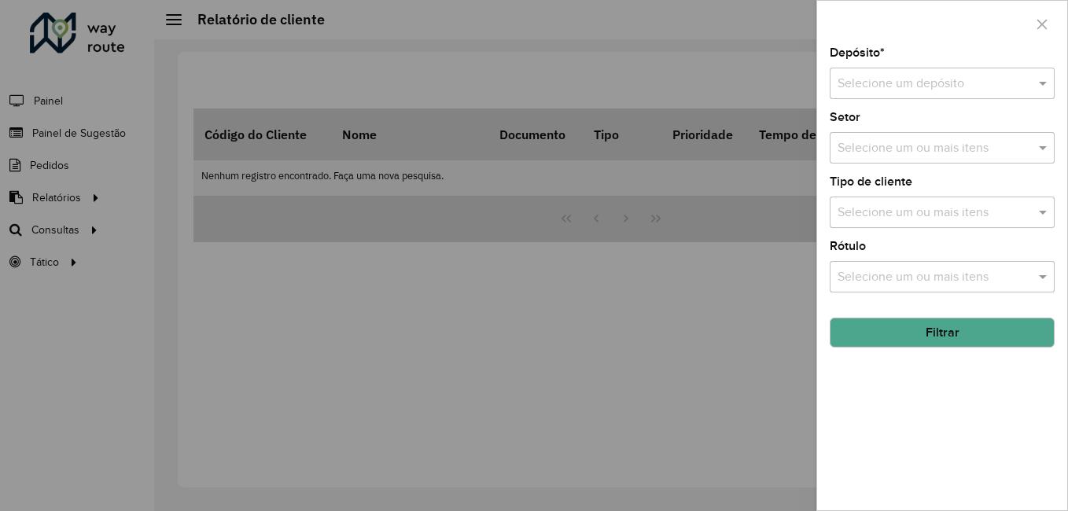
click at [943, 72] on div "Selecione um depósito" at bounding box center [942, 83] width 225 height 31
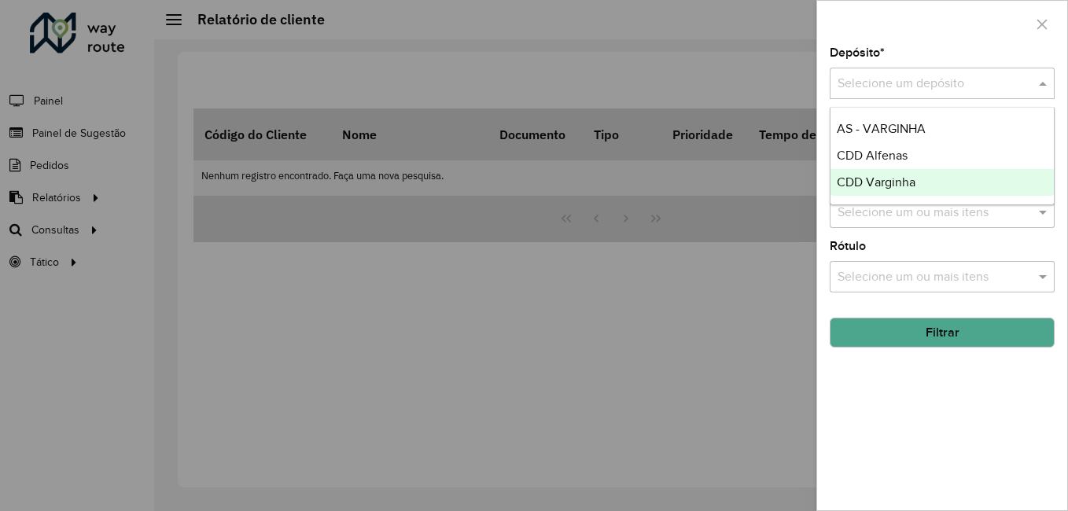
click at [890, 183] on span "CDD Varginha" at bounding box center [876, 181] width 79 height 13
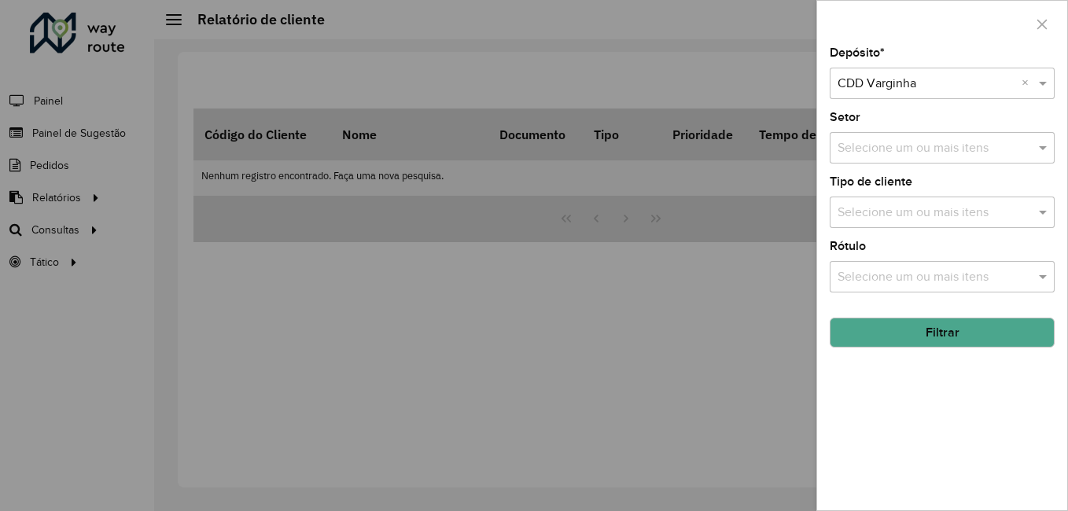
click at [927, 333] on button "Filtrar" at bounding box center [942, 333] width 225 height 30
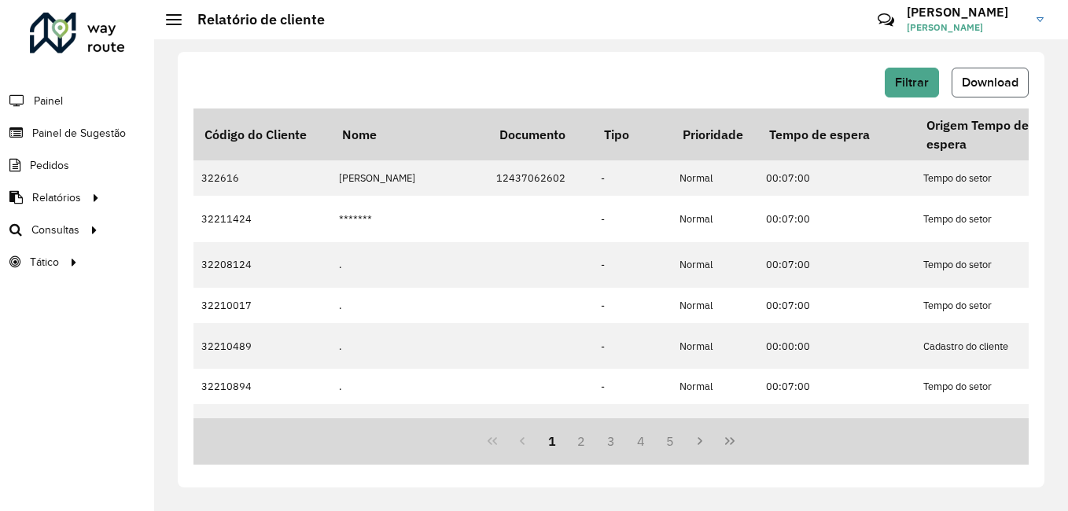
click at [998, 90] on button "Download" at bounding box center [990, 83] width 77 height 30
